Goal: Find specific page/section: Find specific page/section

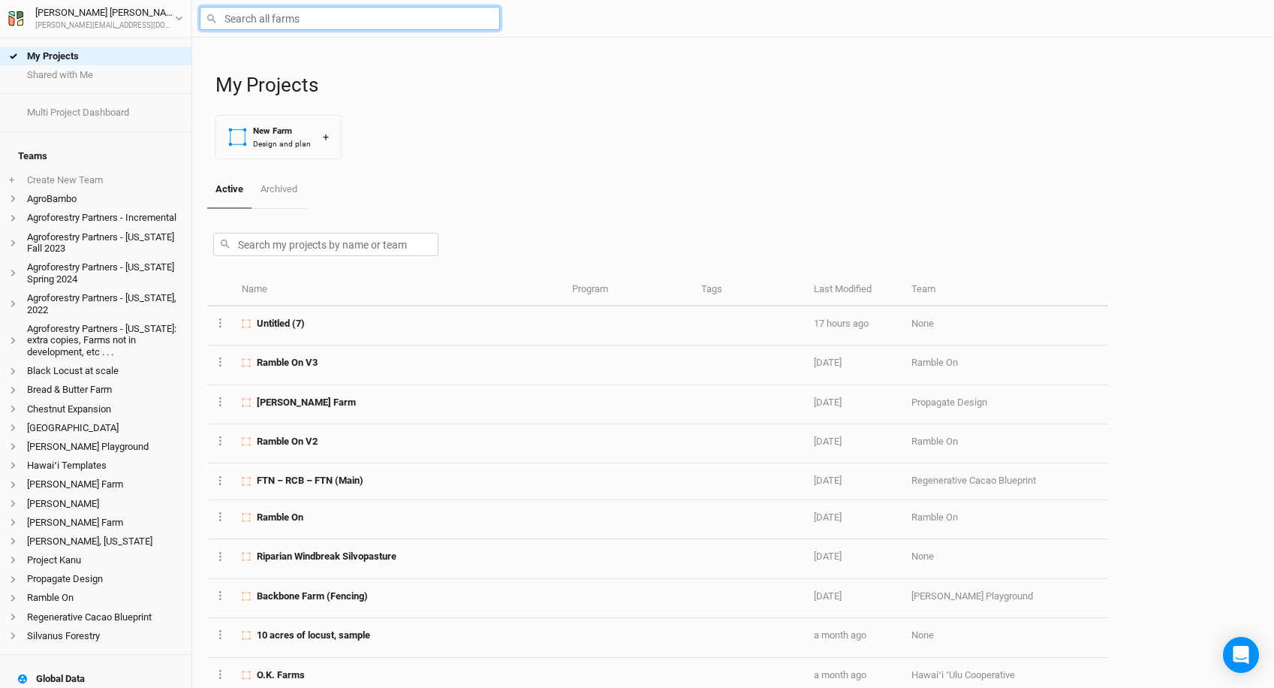
click at [240, 25] on input "text" at bounding box center [350, 18] width 300 height 23
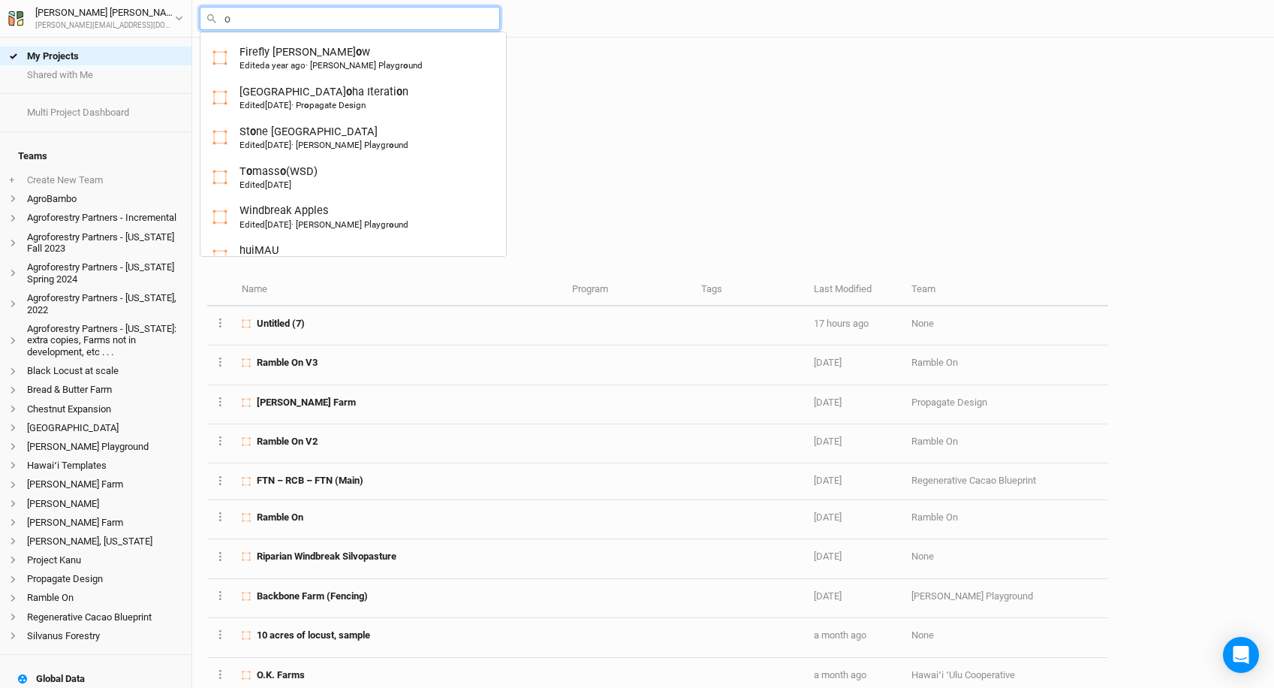
type input "o."
type input "o.K. Farms"
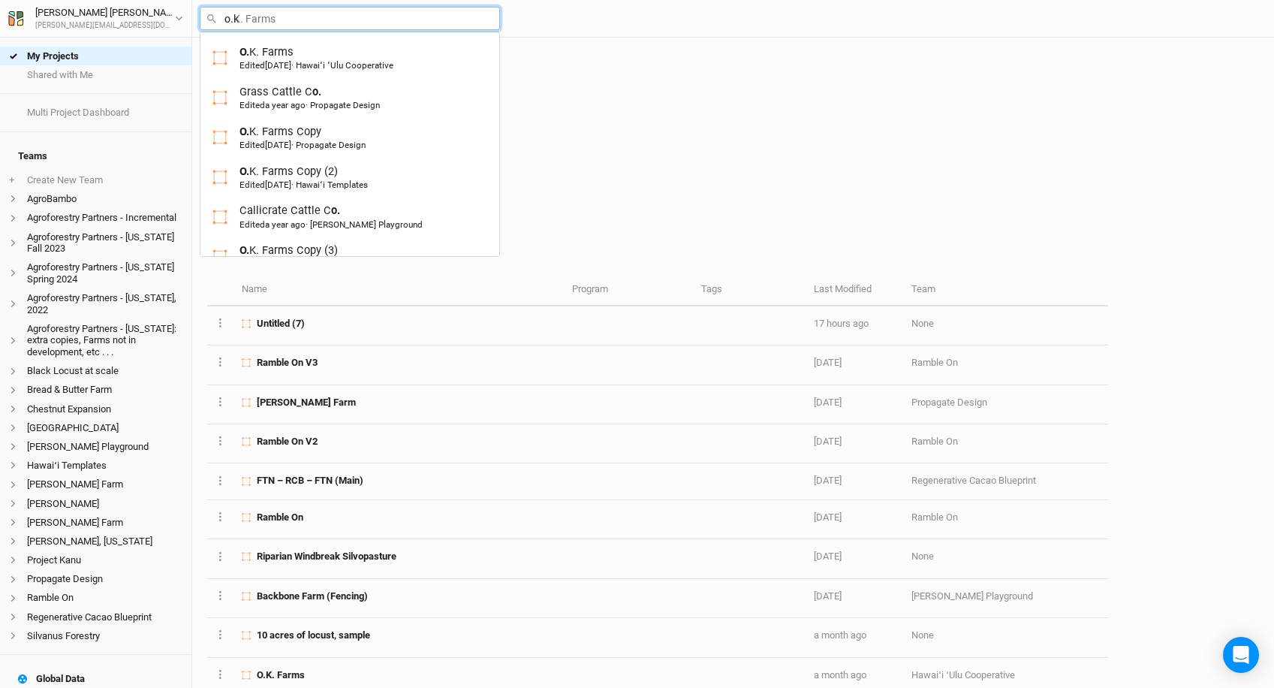
type input "o.k."
type input "o.k. Farms"
type input "o.k.."
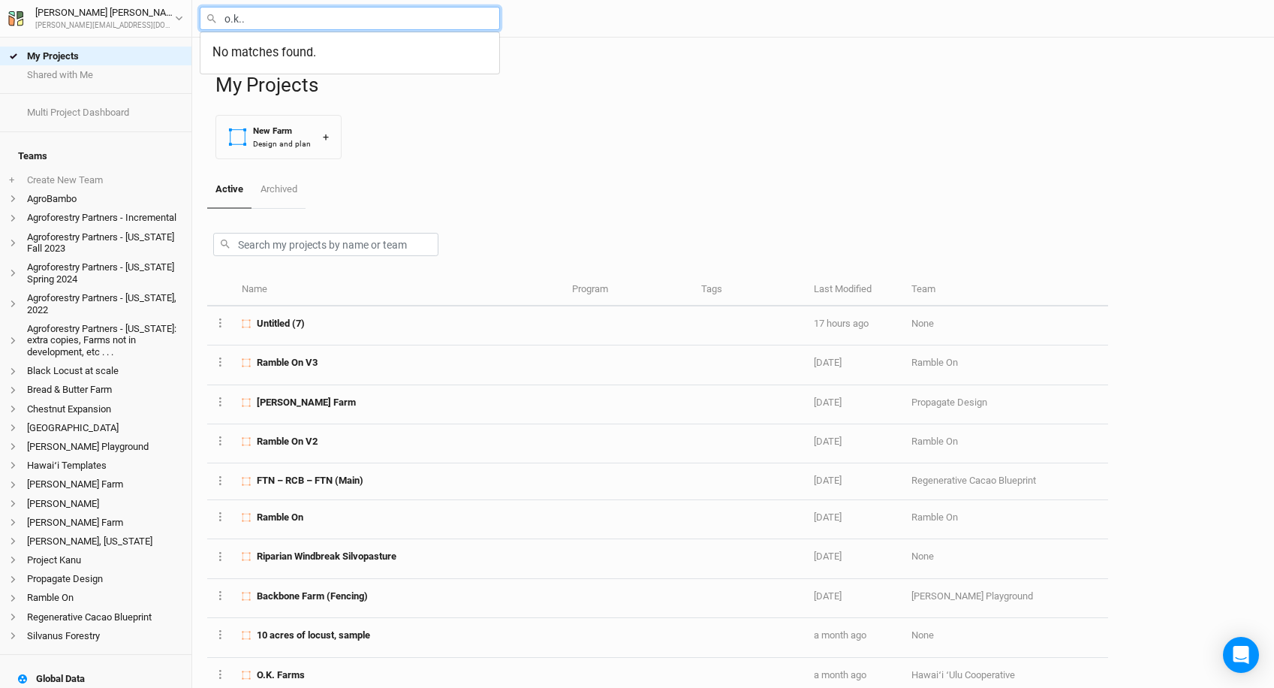
type input "o.k."
type input "o.k. Farms"
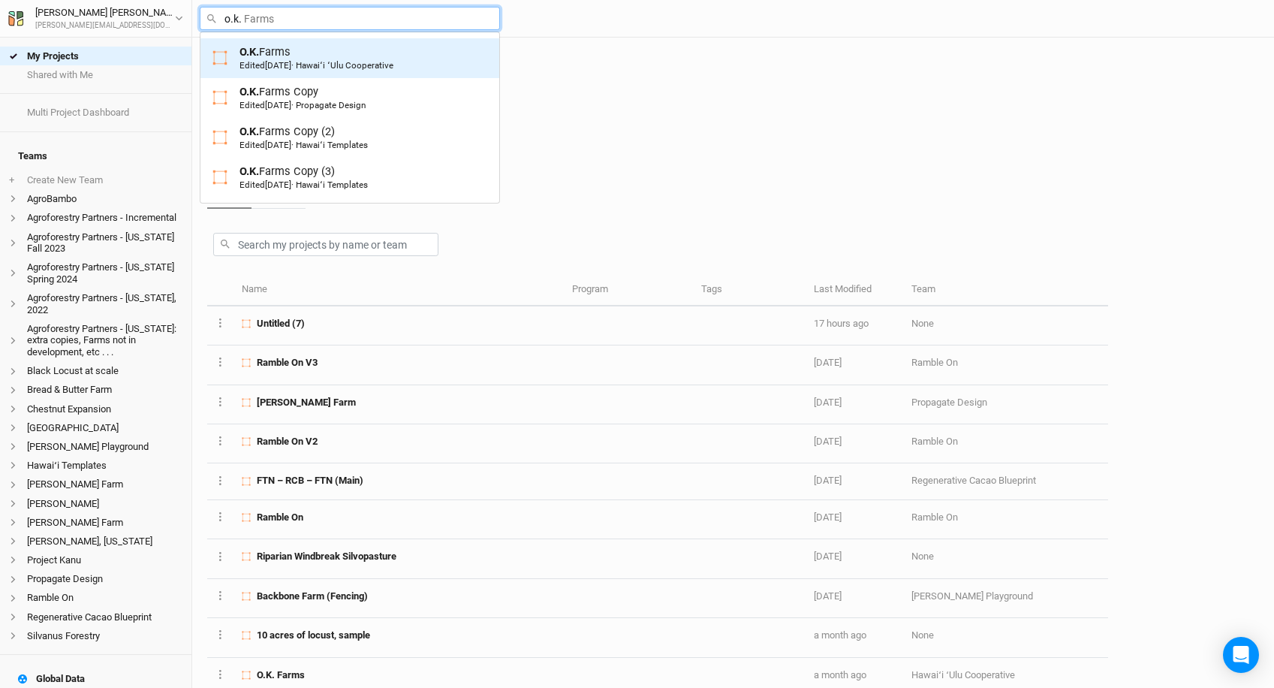
click at [284, 59] on div "O.K. Farms Edited [DATE] · Hawaiʻi ʻUlu Cooperative" at bounding box center [316, 58] width 154 height 28
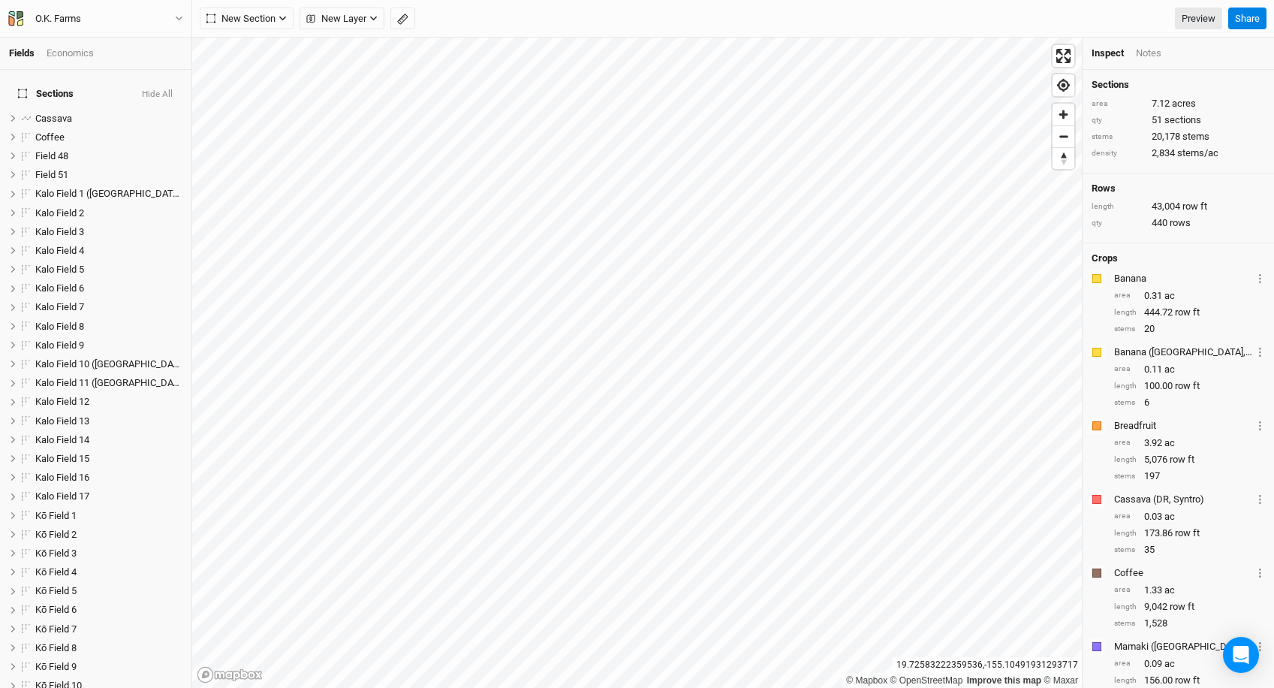
click at [66, 48] on div "Economics" at bounding box center [70, 54] width 47 height 14
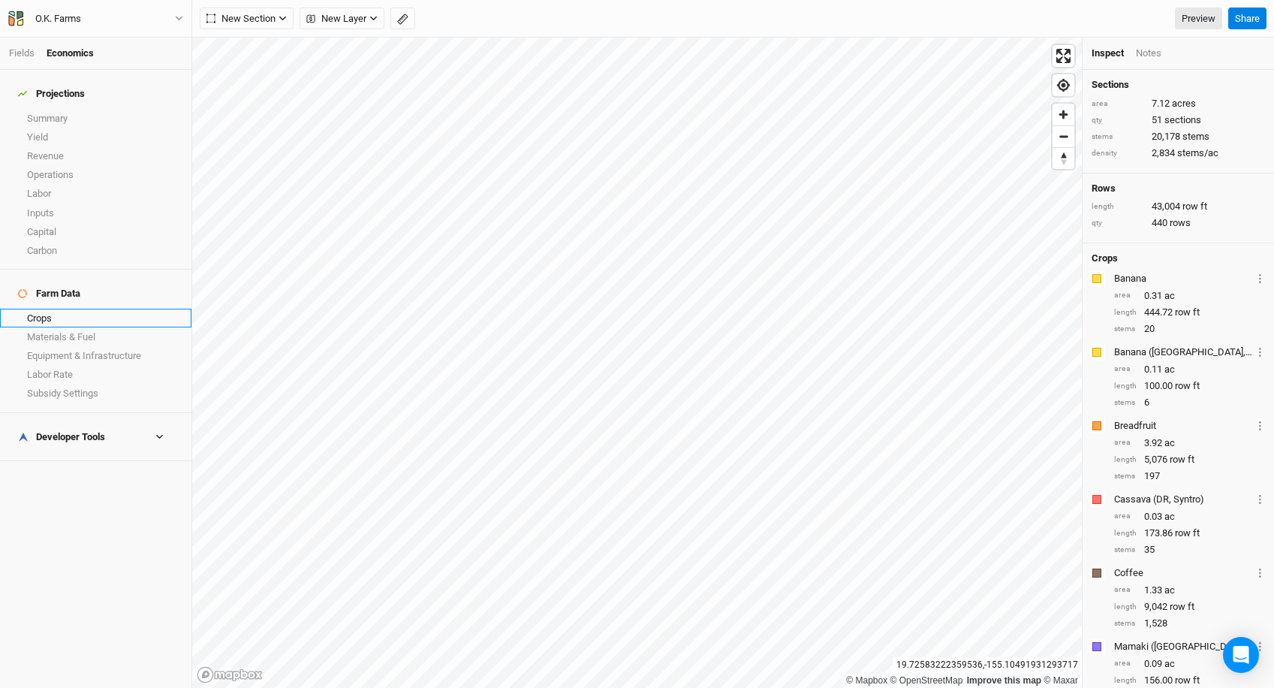
click at [62, 309] on link "Crops" at bounding box center [95, 318] width 191 height 19
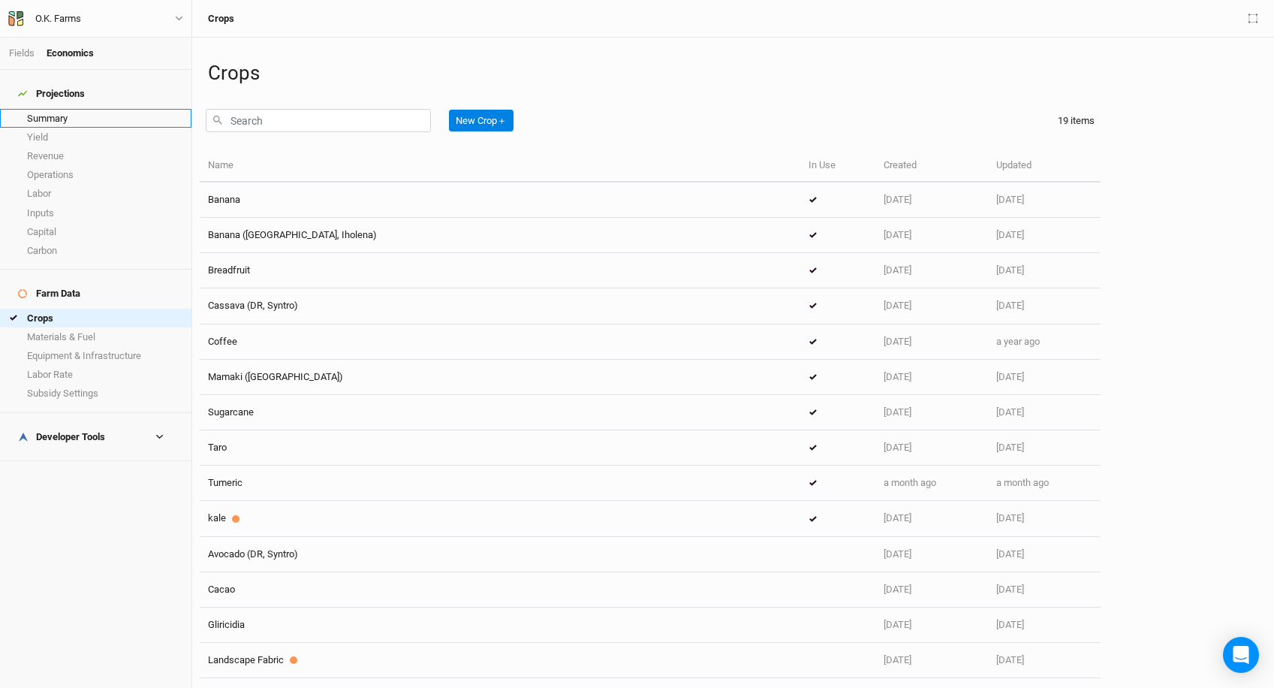
click at [99, 110] on link "Summary" at bounding box center [95, 118] width 191 height 19
